Goal: Task Accomplishment & Management: Use online tool/utility

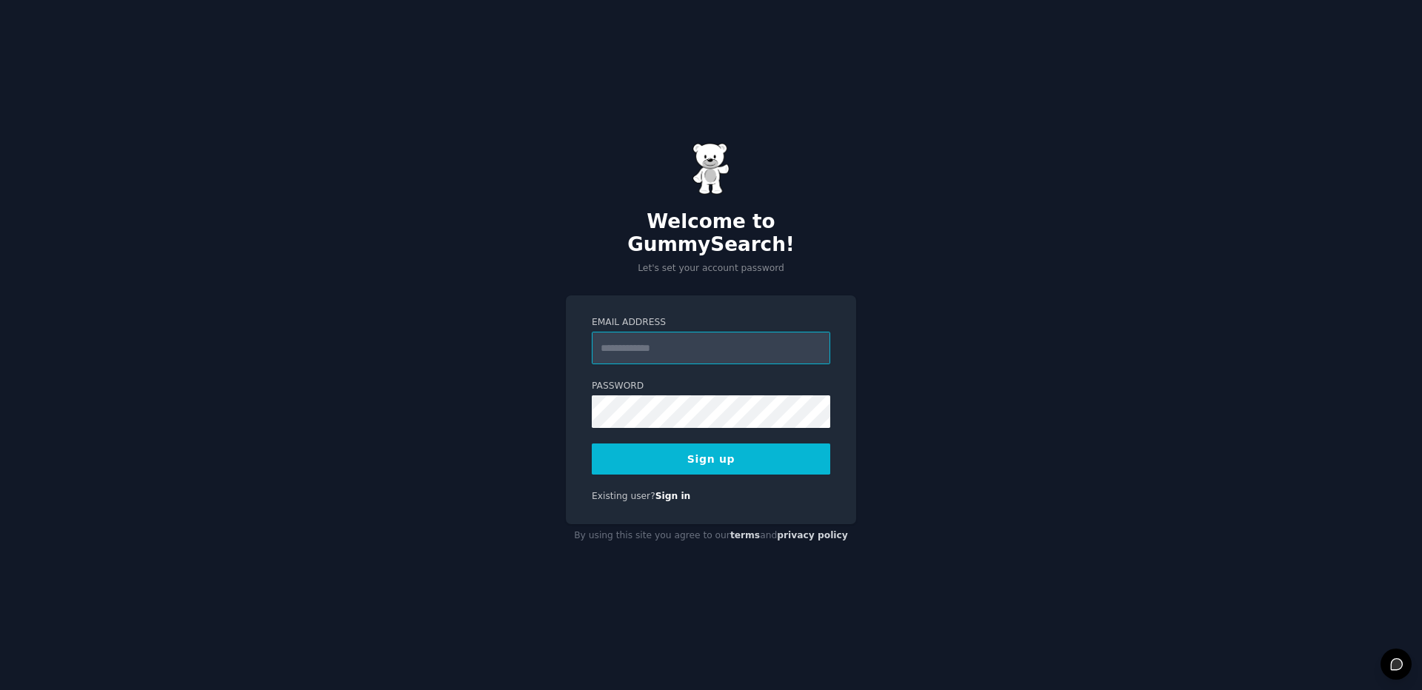
click at [678, 345] on input "Email Address" at bounding box center [711, 348] width 239 height 33
click at [516, 363] on div "Welcome to GummySearch! Let's set your account password Email Address Password …" at bounding box center [711, 345] width 1422 height 690
click at [667, 332] on input "Email Address" at bounding box center [711, 348] width 239 height 33
click at [771, 463] on button "Sign up" at bounding box center [711, 459] width 239 height 31
click at [694, 336] on input "********" at bounding box center [711, 348] width 239 height 33
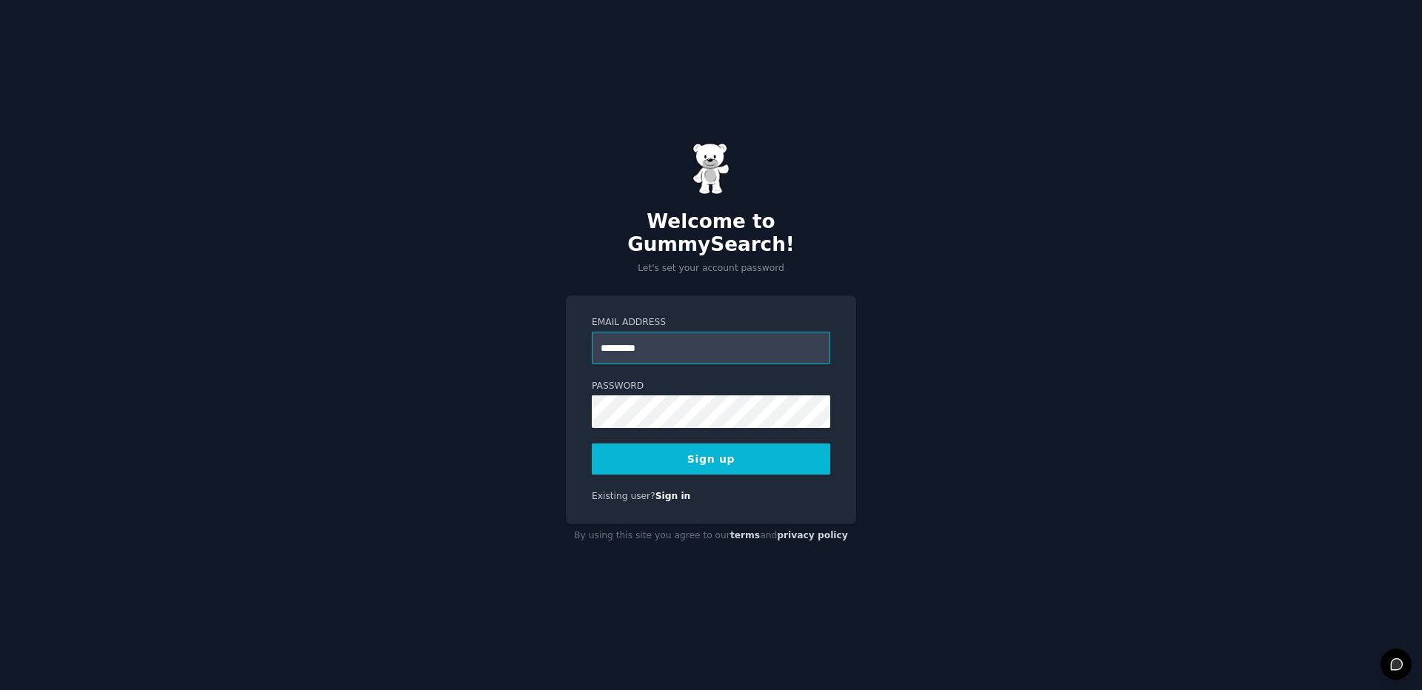
type input "*********"
click at [702, 385] on label "Password" at bounding box center [711, 386] width 239 height 13
click at [708, 459] on button "Sign up" at bounding box center [711, 459] width 239 height 31
click at [650, 342] on input "Email Address" at bounding box center [711, 348] width 239 height 33
click at [473, 337] on div "Welcome to GummySearch! Let's set your account password Email Address Password …" at bounding box center [711, 345] width 1422 height 690
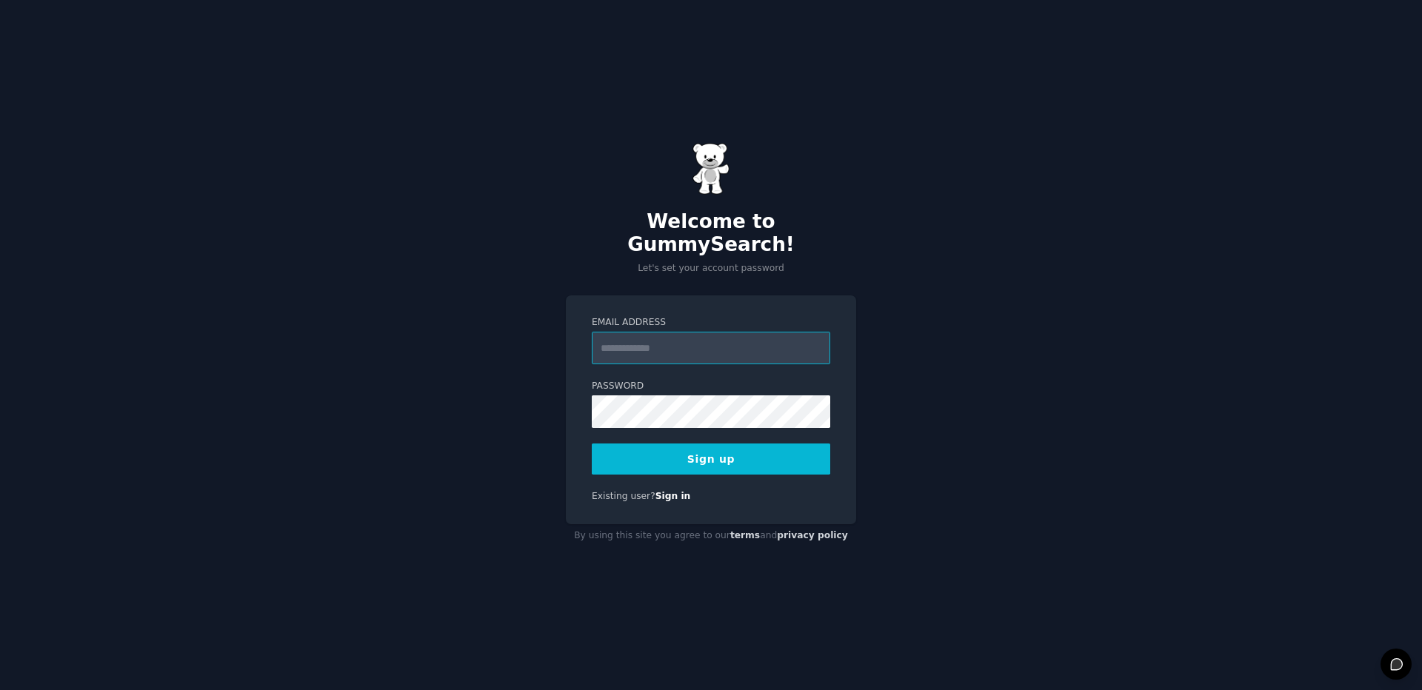
click at [659, 336] on input "Email Address" at bounding box center [711, 348] width 239 height 33
type input "*"
type input "**********"
click at [711, 453] on button "Sign up" at bounding box center [711, 459] width 239 height 31
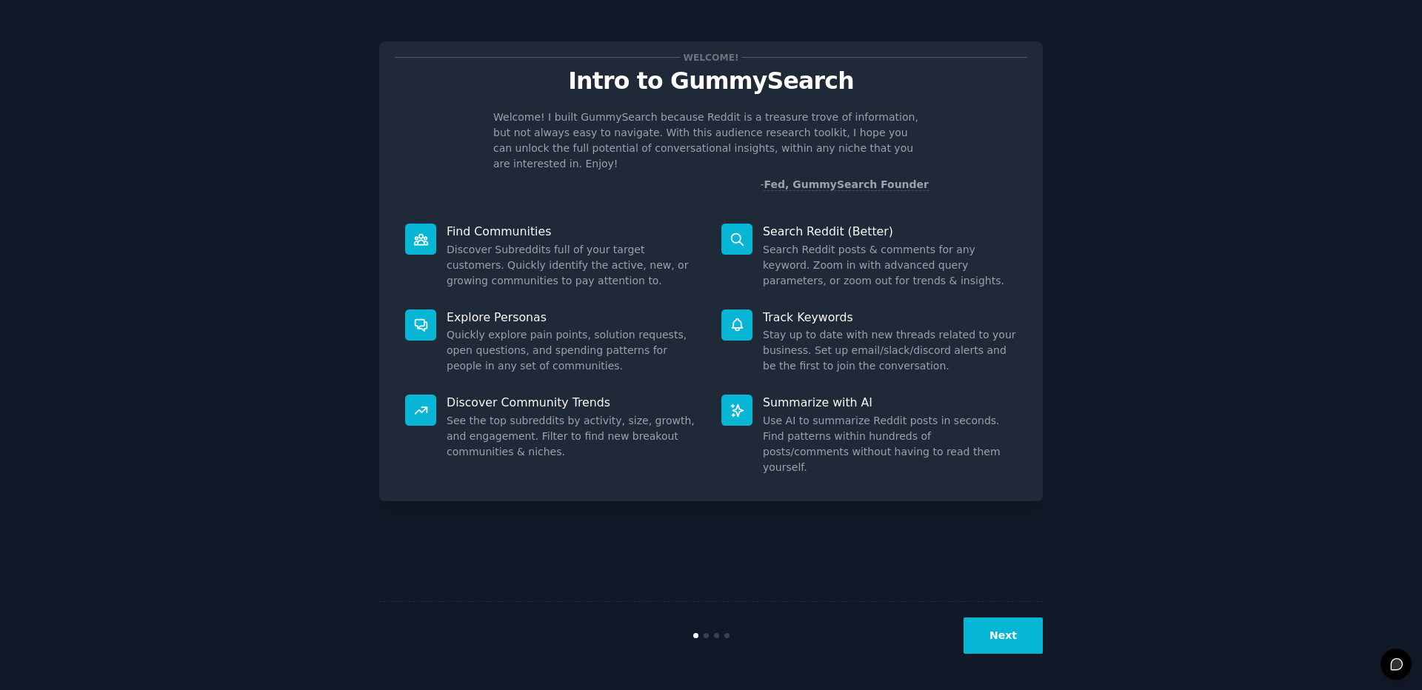
click at [1002, 636] on button "Next" at bounding box center [1003, 636] width 79 height 36
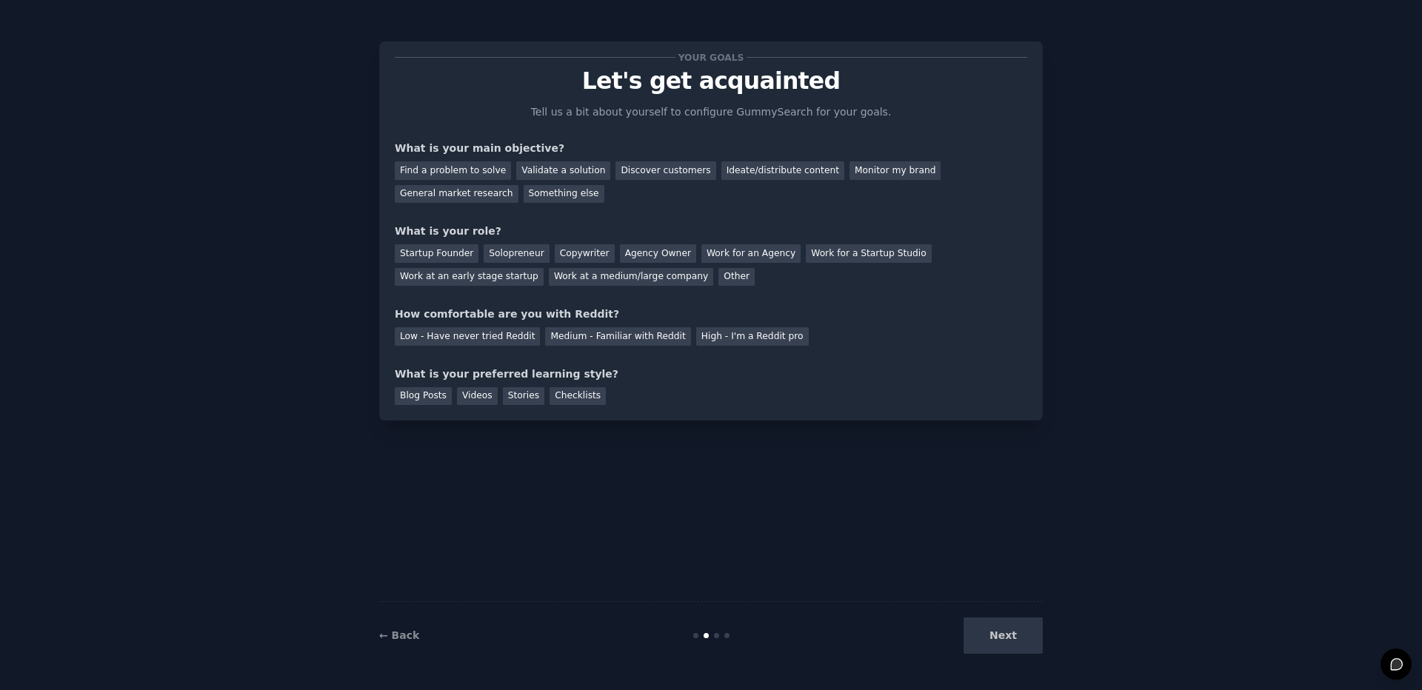
click at [996, 636] on div "Next" at bounding box center [933, 636] width 222 height 36
click at [450, 165] on div "Find a problem to solve" at bounding box center [453, 171] width 116 height 19
click at [618, 340] on div "Medium - Familiar with Reddit" at bounding box center [617, 336] width 145 height 19
click at [418, 402] on div "Blog Posts" at bounding box center [423, 396] width 57 height 19
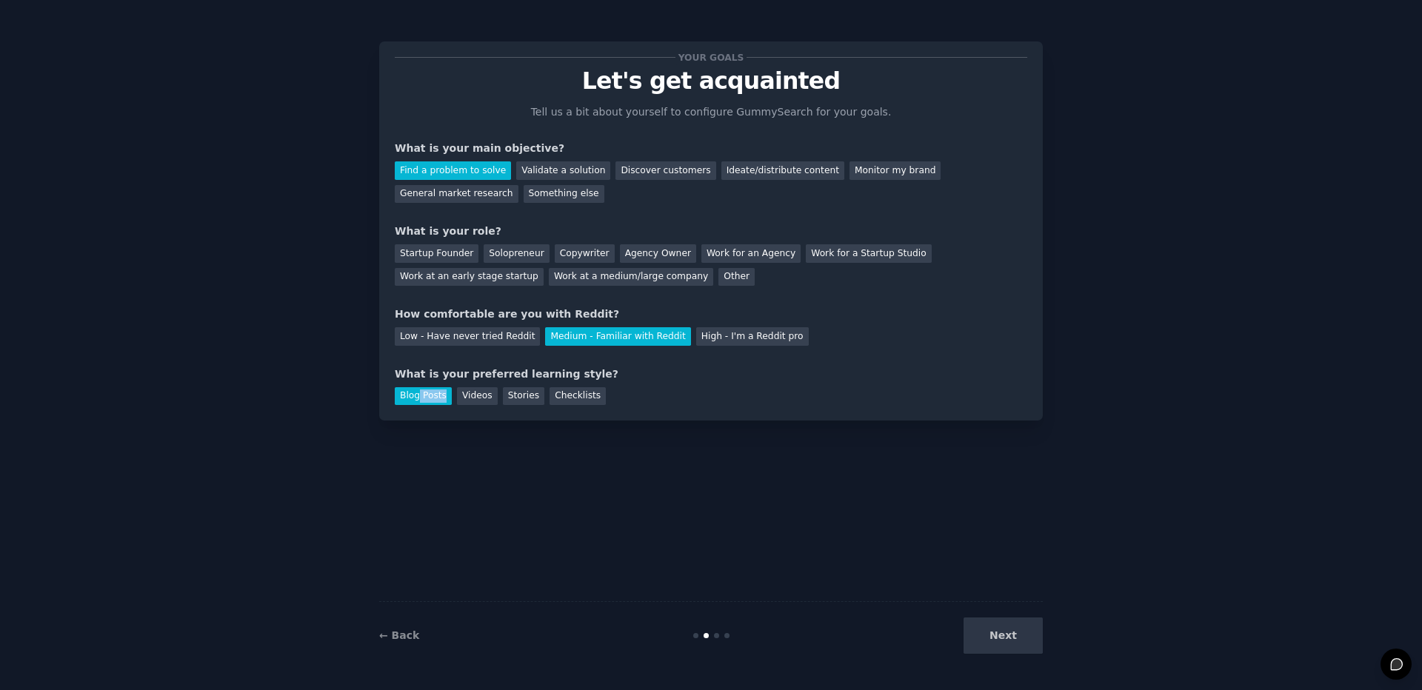
click at [527, 397] on div "Stories" at bounding box center [523, 396] width 41 height 19
click at [426, 401] on div "Blog Posts" at bounding box center [423, 396] width 57 height 19
click at [448, 247] on div "Startup Founder" at bounding box center [437, 253] width 84 height 19
click at [670, 164] on div "Discover customers" at bounding box center [666, 171] width 100 height 19
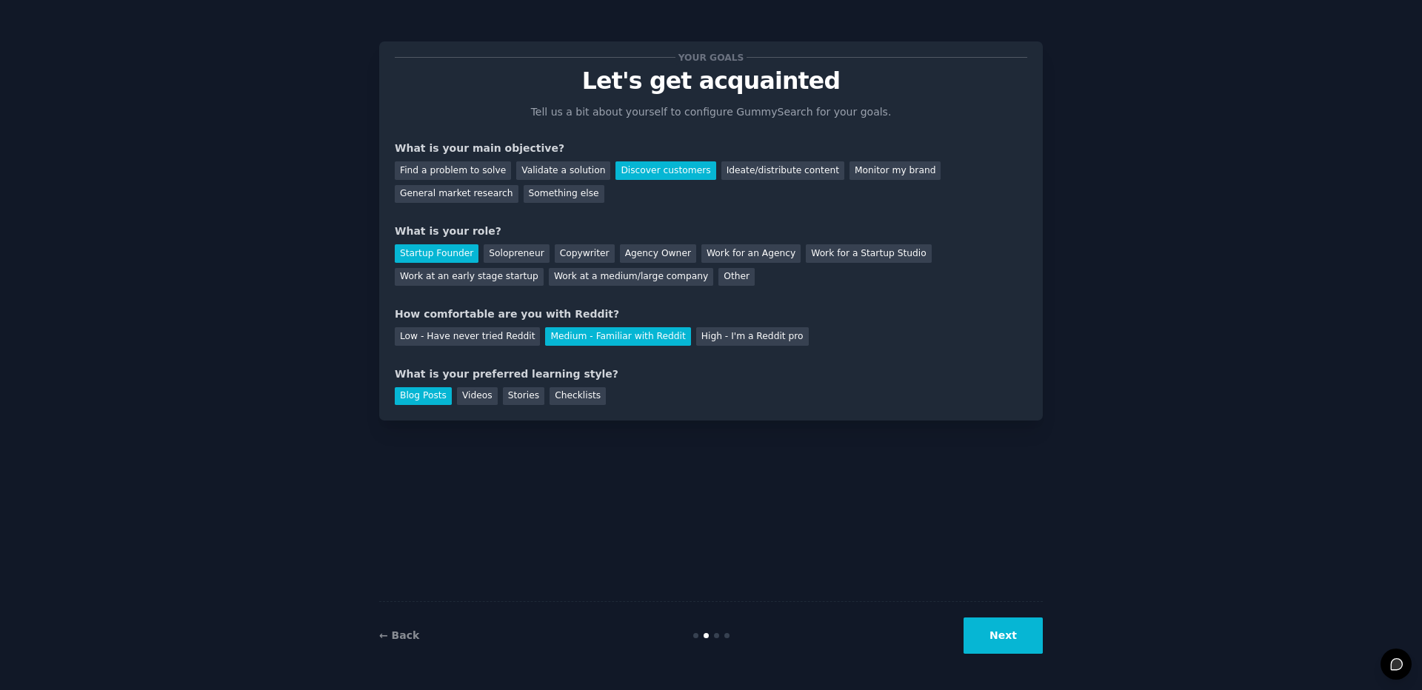
click at [1018, 640] on button "Next" at bounding box center [1003, 636] width 79 height 36
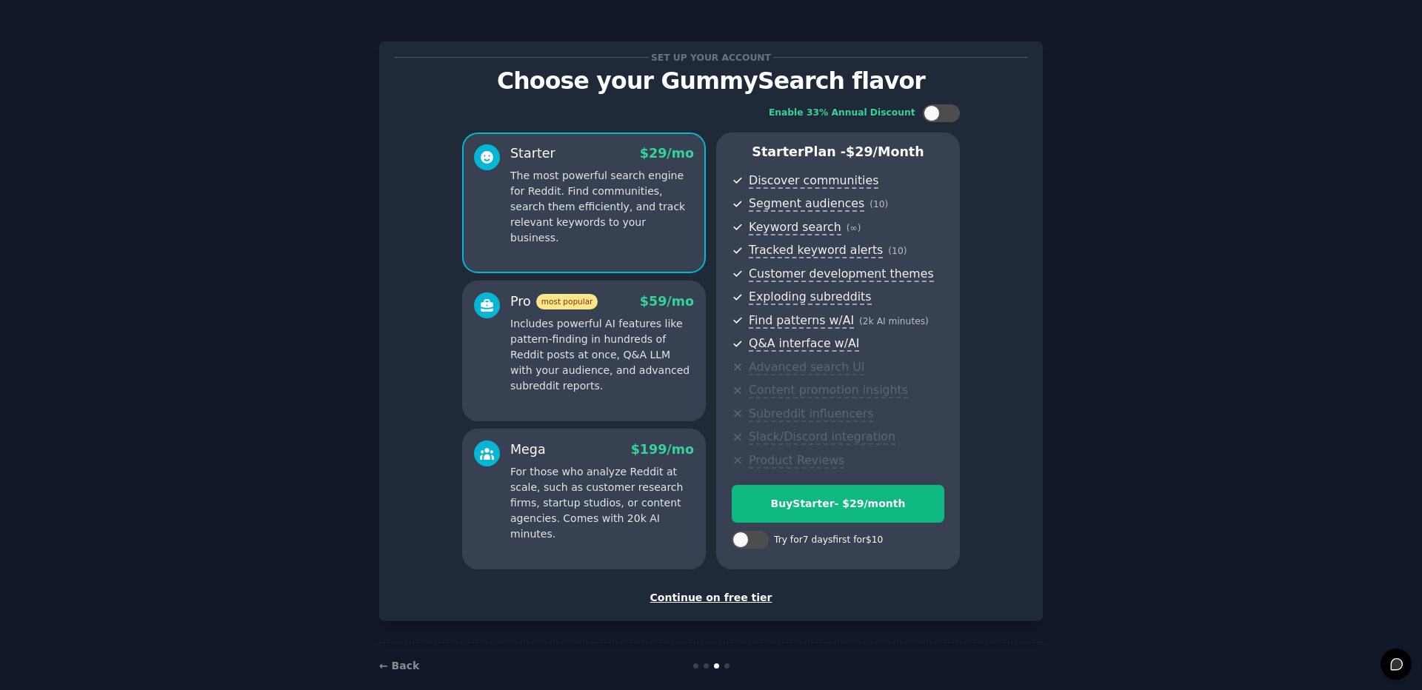
click at [756, 603] on div "Continue on free tier" at bounding box center [711, 598] width 633 height 16
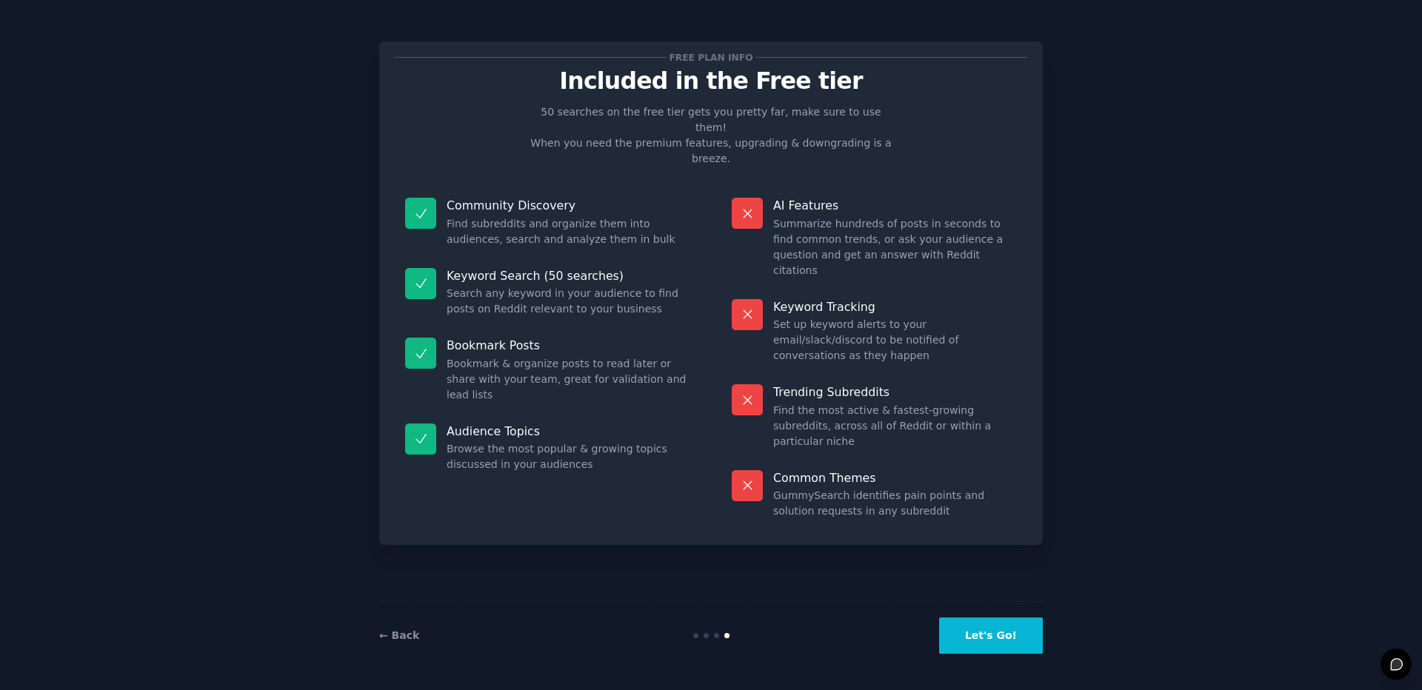
click at [1011, 652] on button "Let's Go!" at bounding box center [991, 636] width 104 height 36
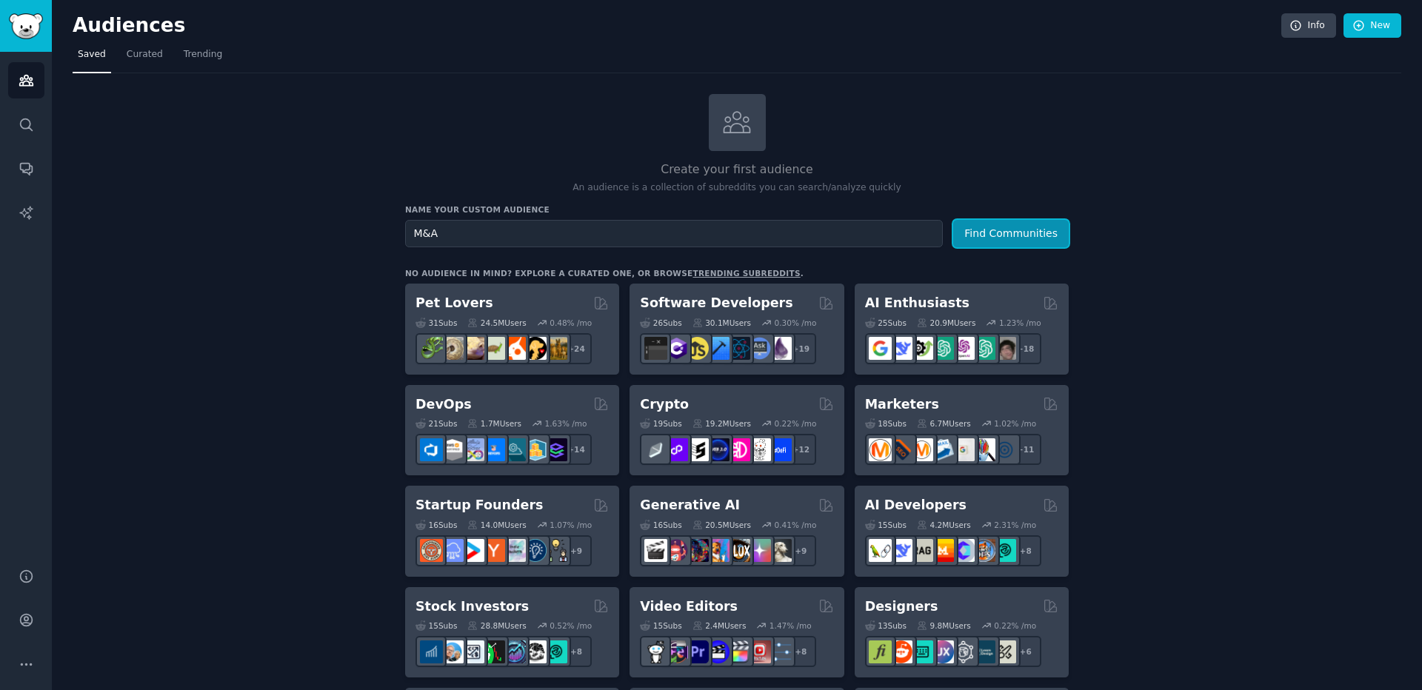
click at [1010, 231] on button "Find Communities" at bounding box center [1011, 233] width 116 height 27
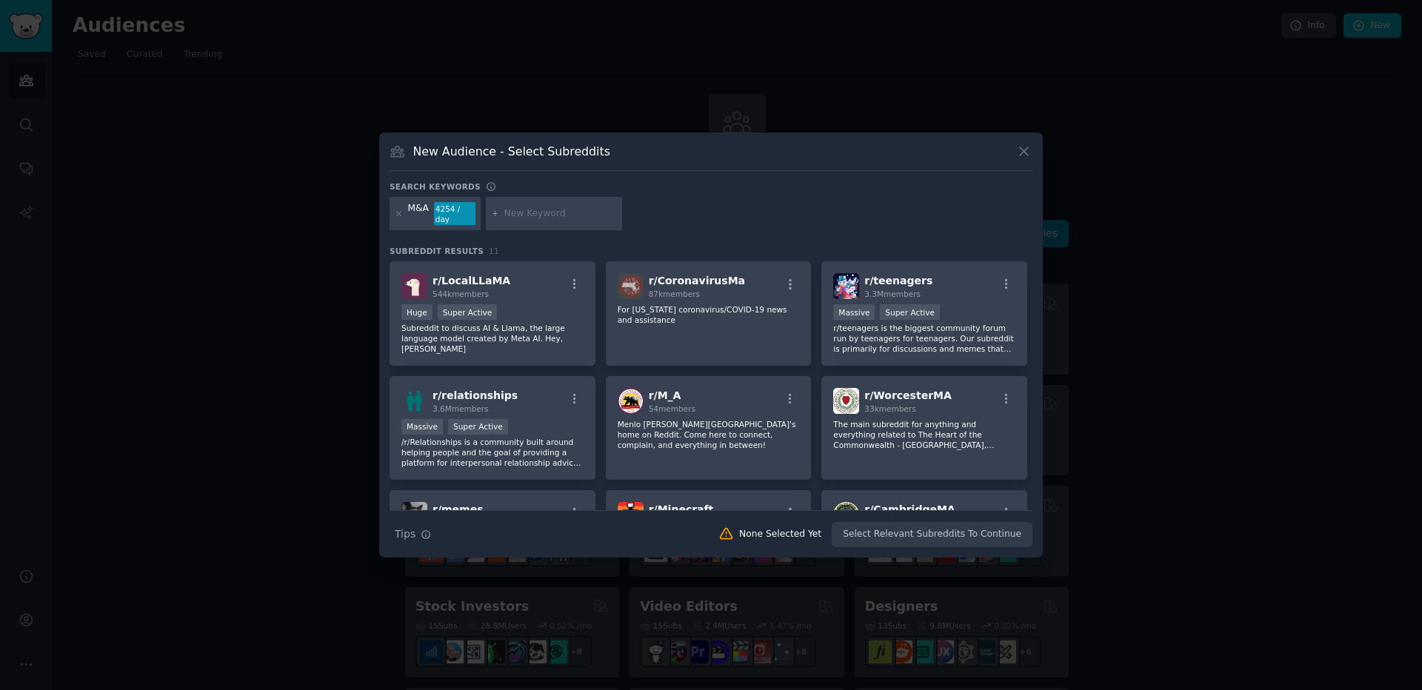
click at [1032, 156] on button at bounding box center [1024, 151] width 17 height 17
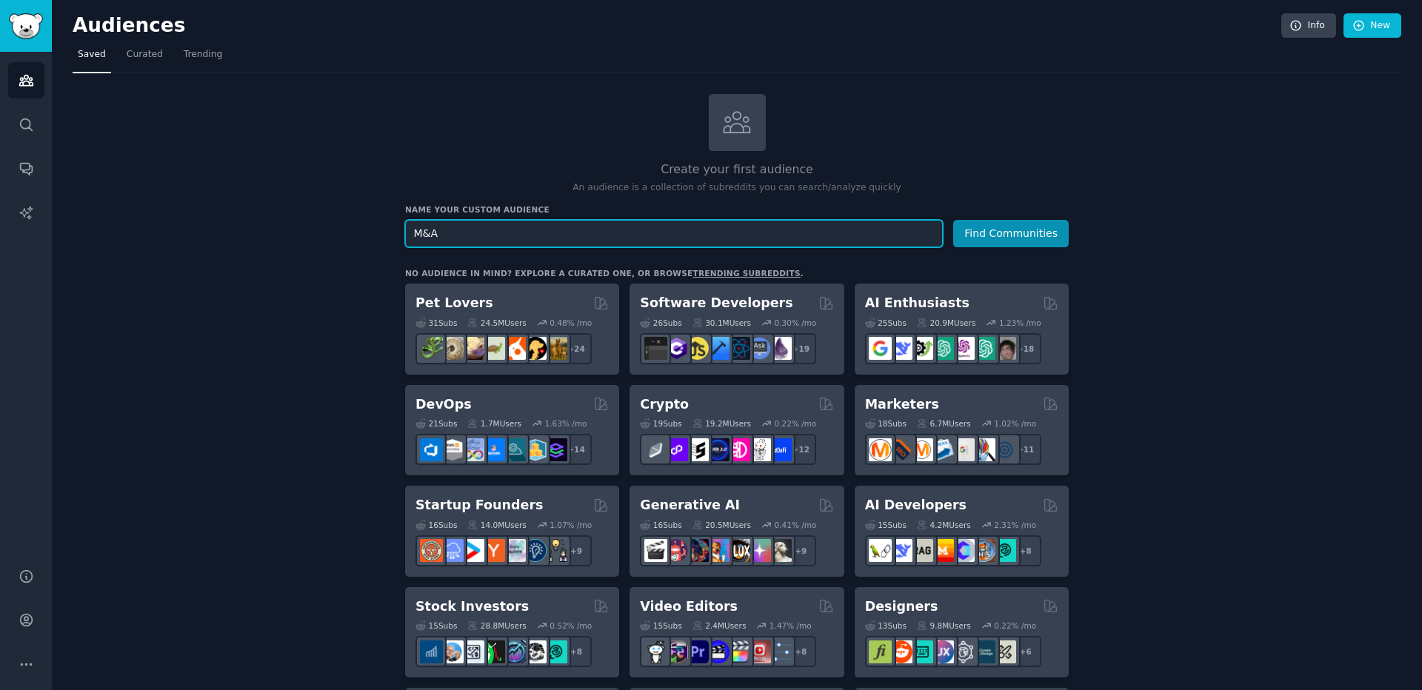
drag, startPoint x: 548, startPoint y: 242, endPoint x: 408, endPoint y: 227, distance: 140.0
click at [408, 227] on input "M&A" at bounding box center [674, 233] width 538 height 27
type input "mergers"
click at [994, 235] on button "Find Communities" at bounding box center [1011, 233] width 116 height 27
